Goal: Information Seeking & Learning: Learn about a topic

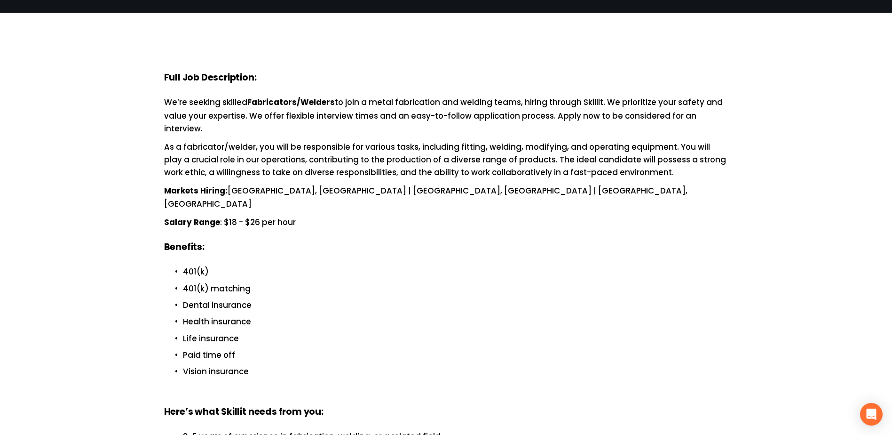
scroll to position [47, 0]
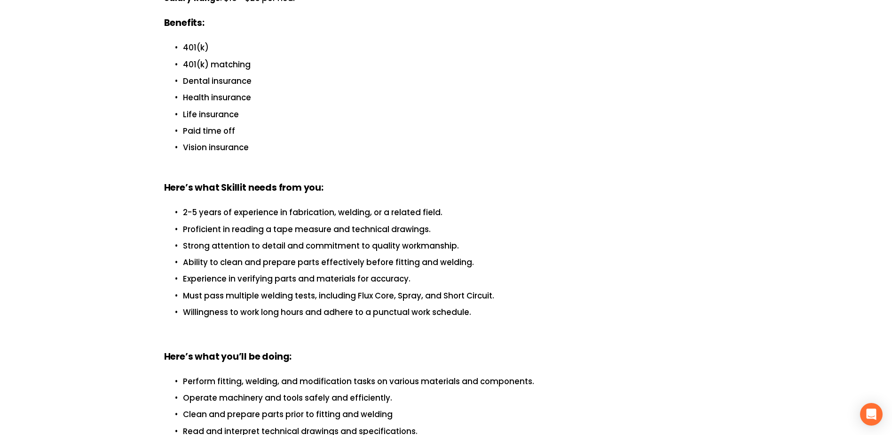
scroll to position [282, 0]
